Goal: Browse casually: Explore the website without a specific task or goal

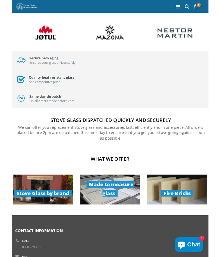
scroll to position [326, 0]
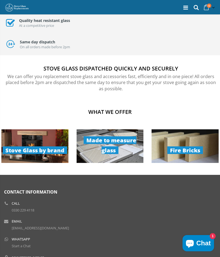
click at [2, 161] on img at bounding box center [34, 146] width 67 height 34
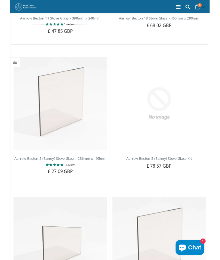
scroll to position [1456, 0]
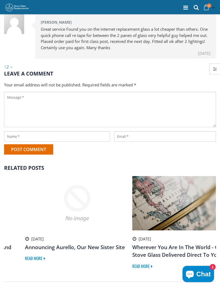
scroll to position [392, 0]
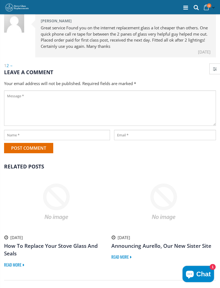
click at [207, 181] on div at bounding box center [163, 202] width 104 height 54
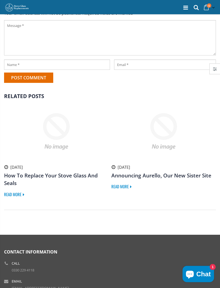
scroll to position [463, 0]
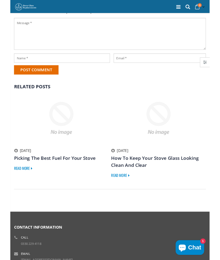
scroll to position [478, 0]
